Goal: Find specific page/section: Find specific page/section

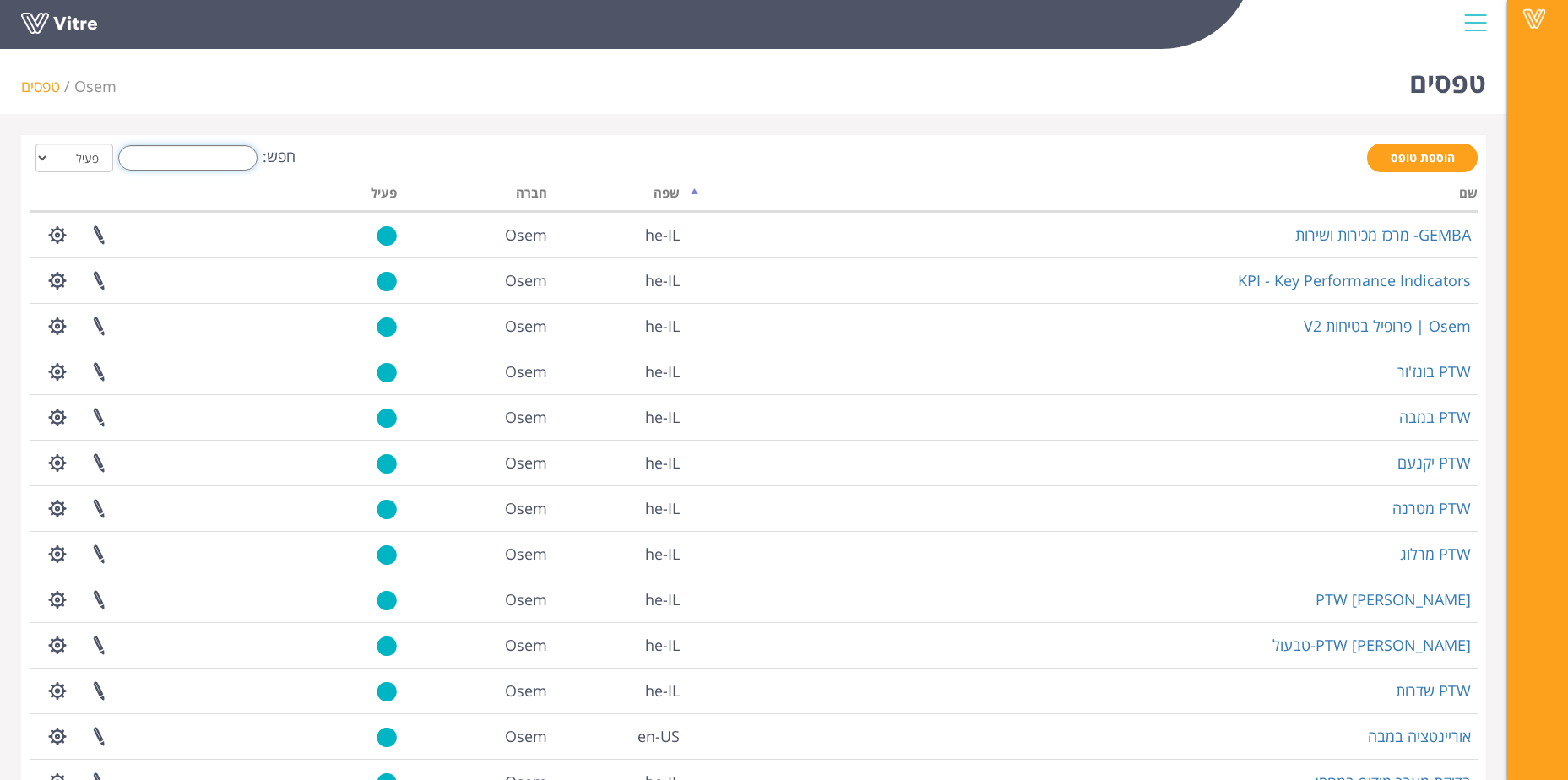
click at [153, 167] on input "חפש:" at bounding box center [188, 158] width 139 height 26
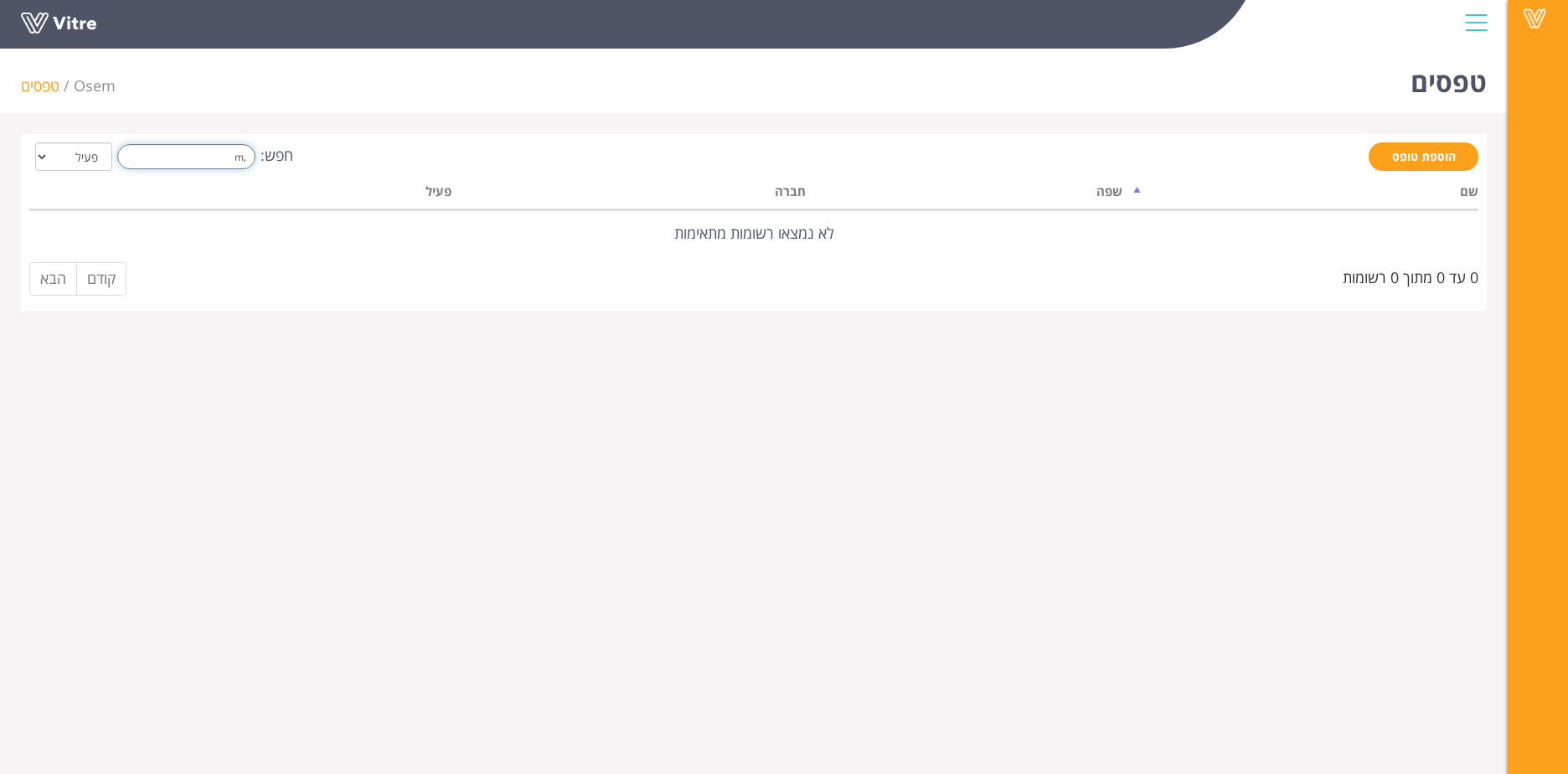
type input ","
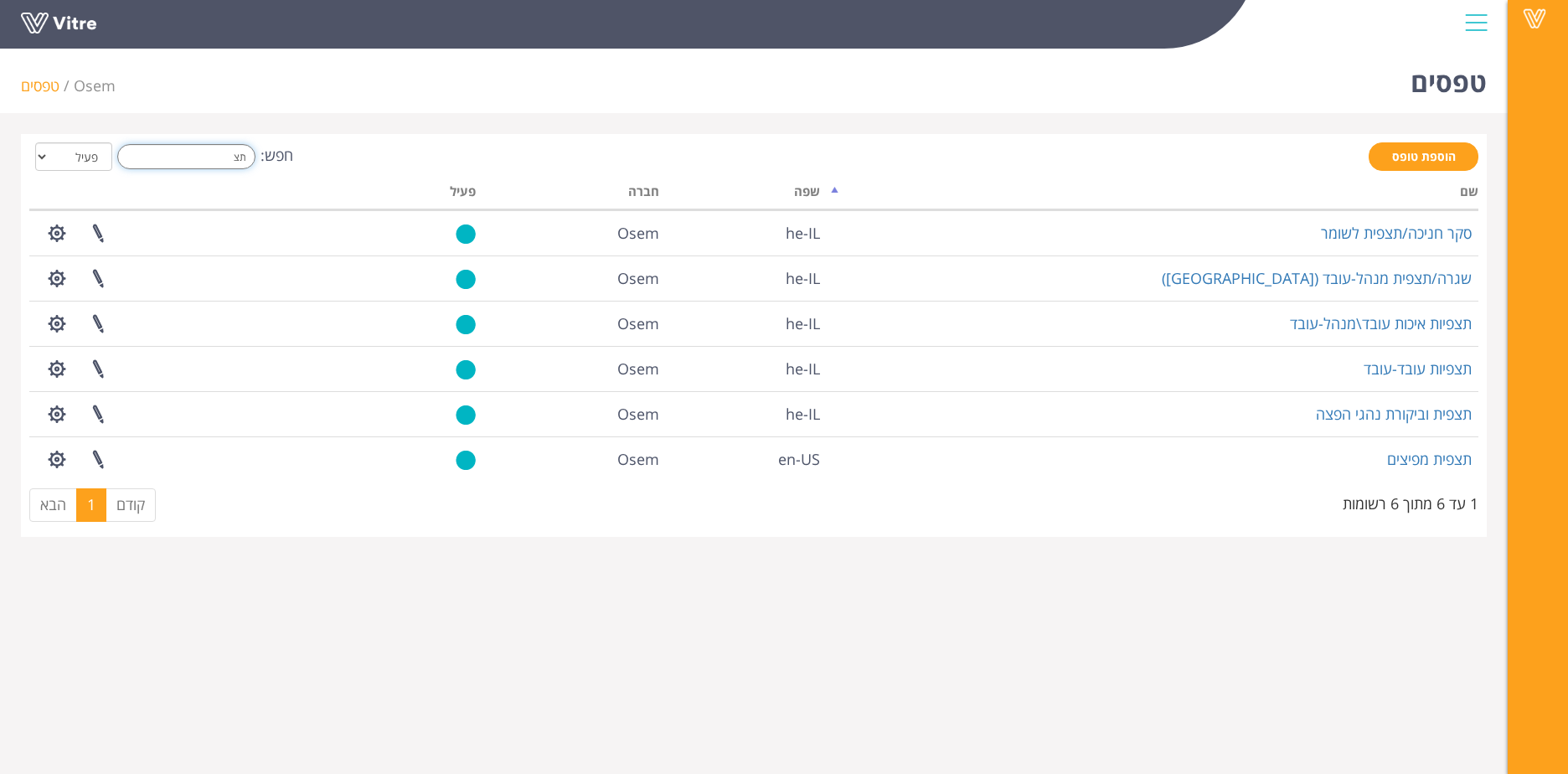
type input "תצ"
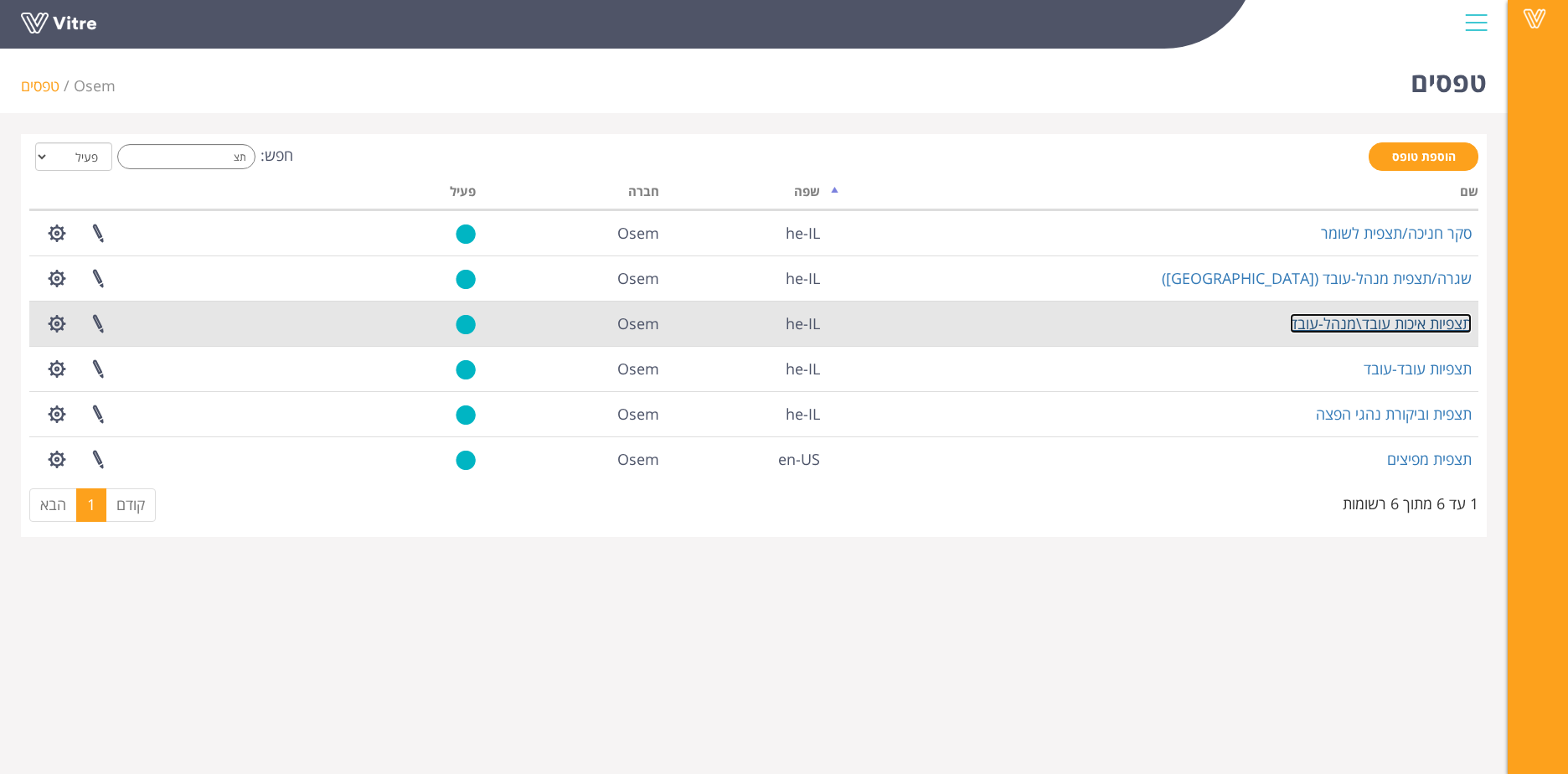
click at [1436, 330] on link "תצפיות איכות עובד\מנהל-עובד" at bounding box center [1381, 323] width 182 height 20
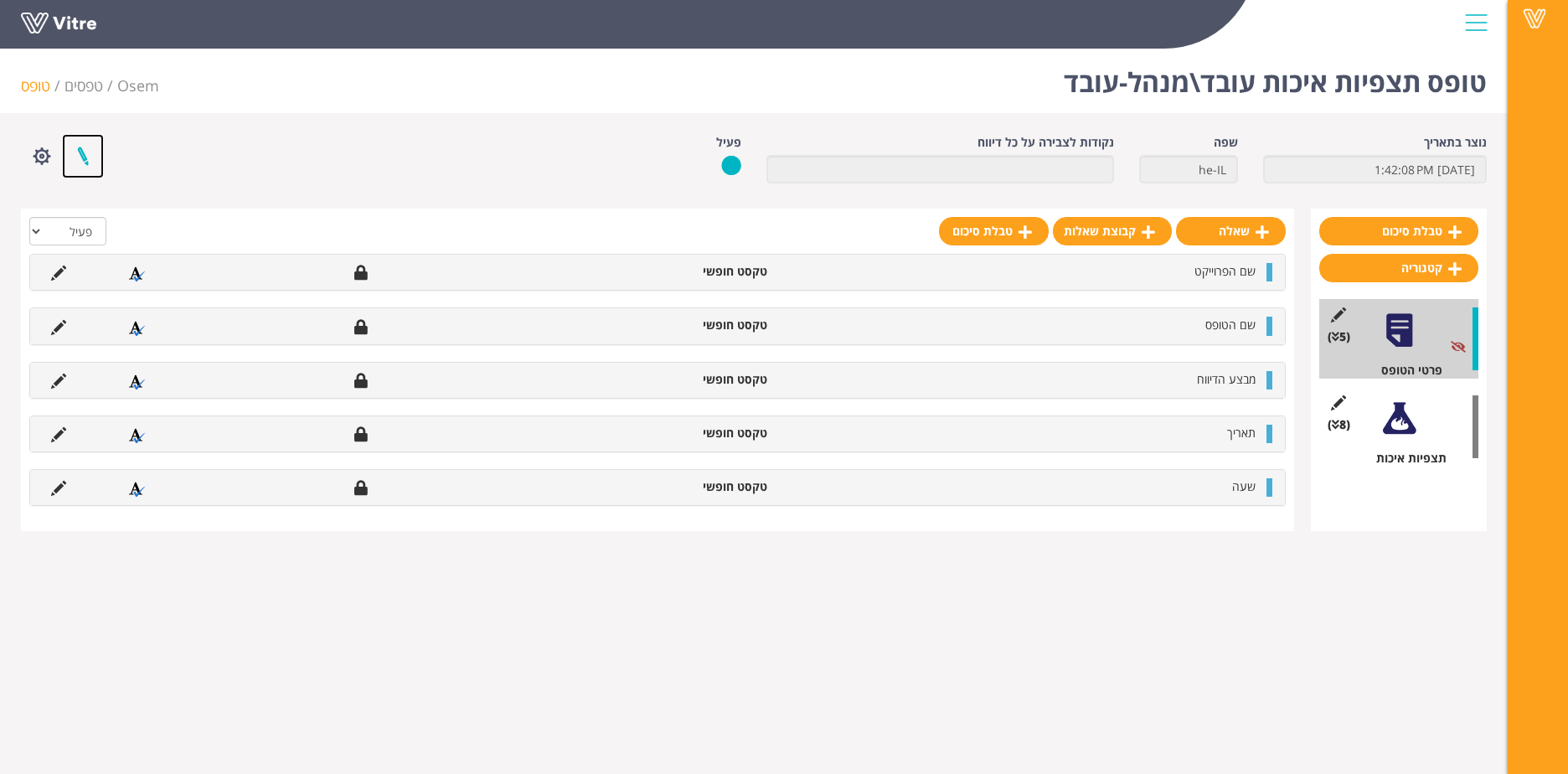
click at [83, 160] on link at bounding box center [83, 156] width 42 height 44
